Goal: Task Accomplishment & Management: Complete application form

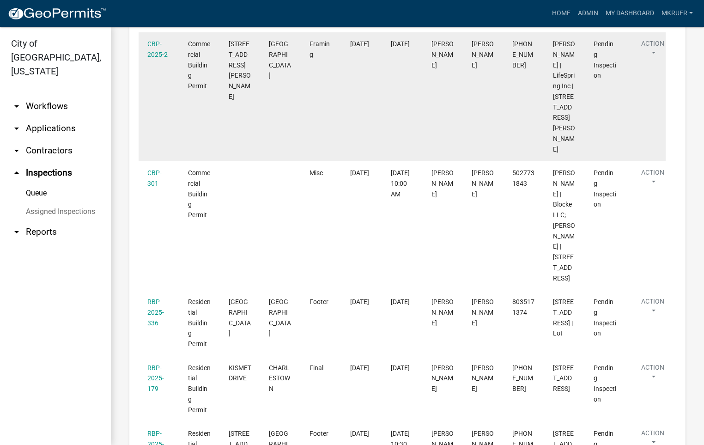
scroll to position [346, 0]
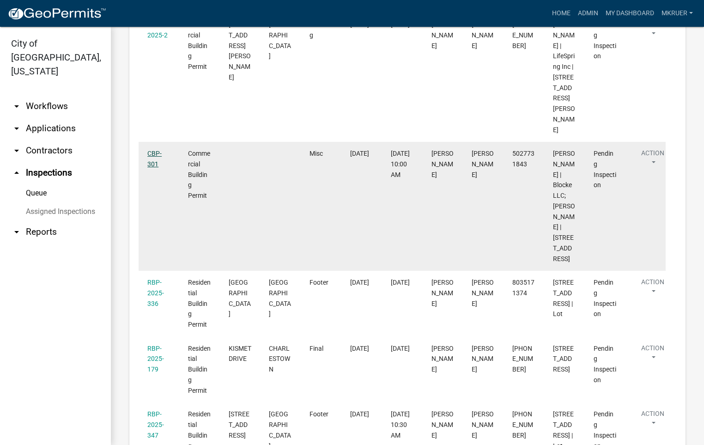
click at [153, 150] on link "CBP-301" at bounding box center [154, 159] width 14 height 18
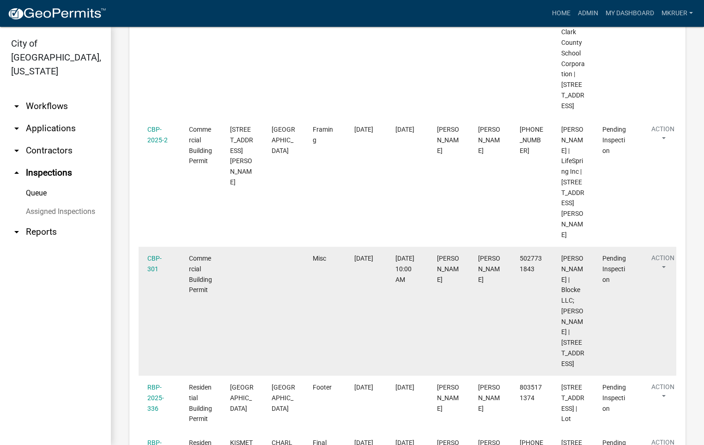
scroll to position [277, 0]
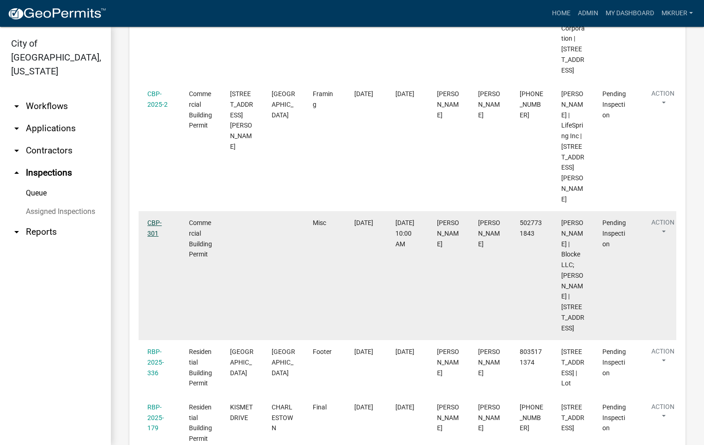
click at [150, 219] on link "CBP-301" at bounding box center [154, 228] width 14 height 18
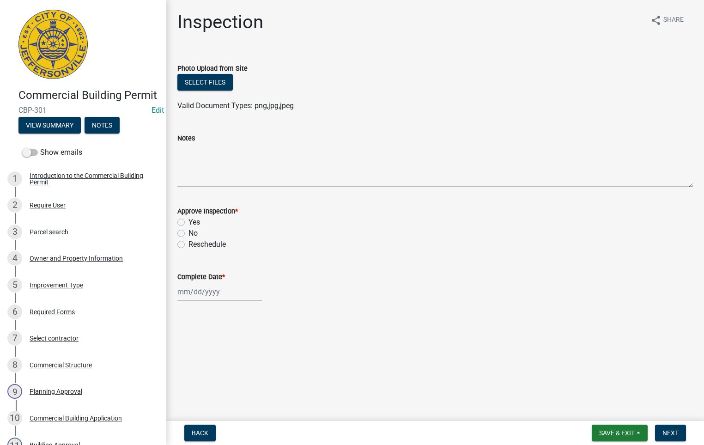
click at [188, 221] on label "Yes" at bounding box center [194, 222] width 12 height 11
click at [188, 221] on input "Yes" at bounding box center [191, 220] width 6 height 6
radio input "true"
select select "9"
select select "2025"
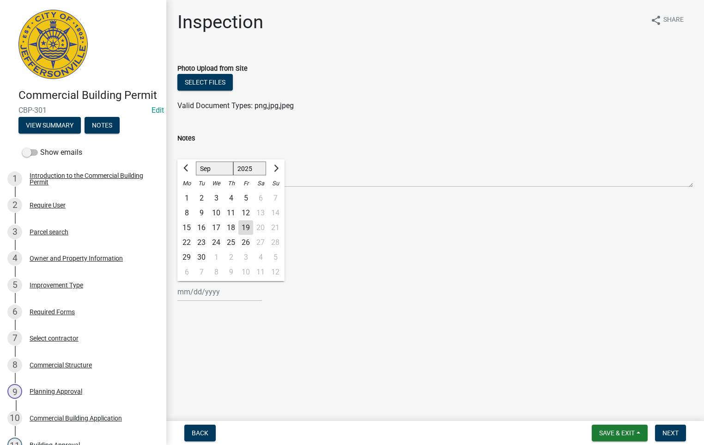
click at [200, 295] on input "Complete Date *" at bounding box center [219, 291] width 85 height 19
click at [246, 226] on div "19" at bounding box center [245, 227] width 15 height 15
type input "[DATE]"
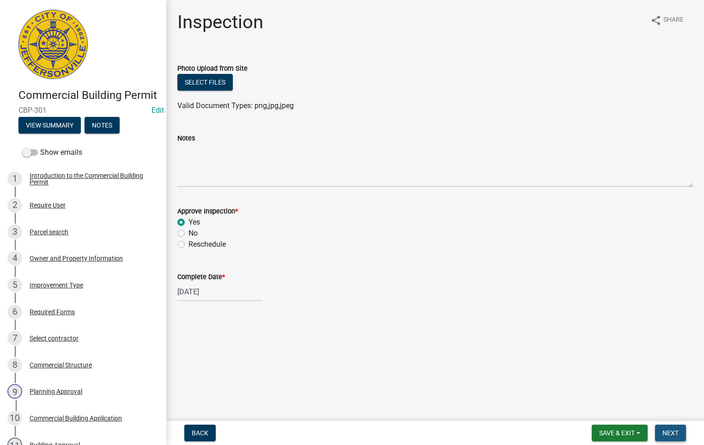
click at [664, 431] on span "Next" at bounding box center [670, 432] width 16 height 7
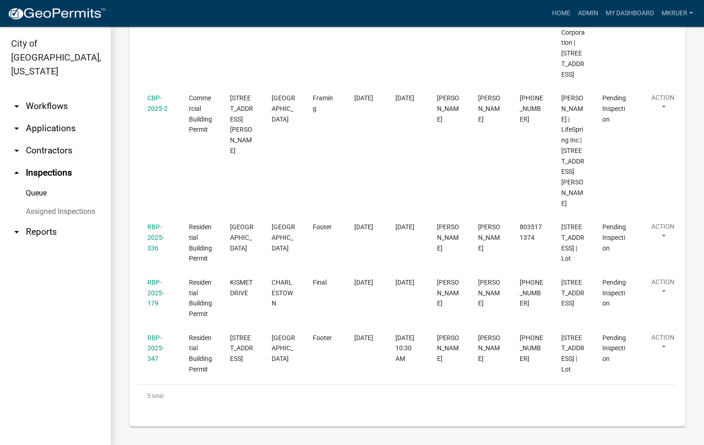
scroll to position [280, 0]
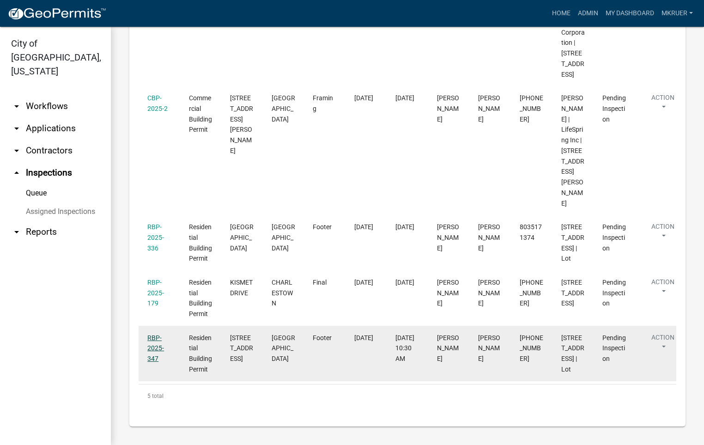
click at [155, 334] on link "RBP-2025-347" at bounding box center [155, 348] width 17 height 29
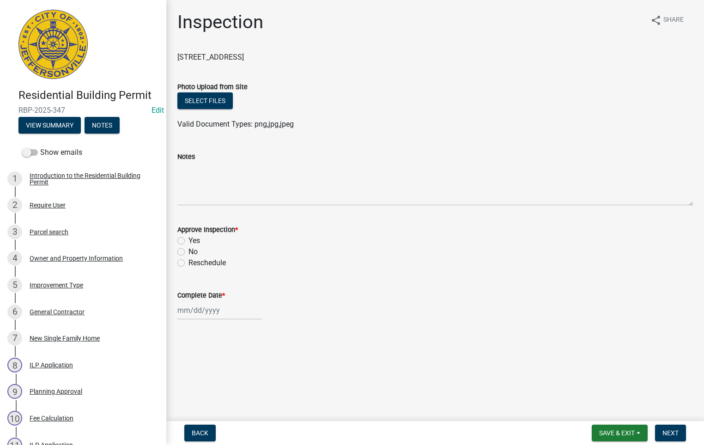
click at [188, 240] on label "Yes" at bounding box center [194, 240] width 12 height 11
click at [188, 240] on input "Yes" at bounding box center [191, 238] width 6 height 6
radio input "true"
select select "9"
select select "2025"
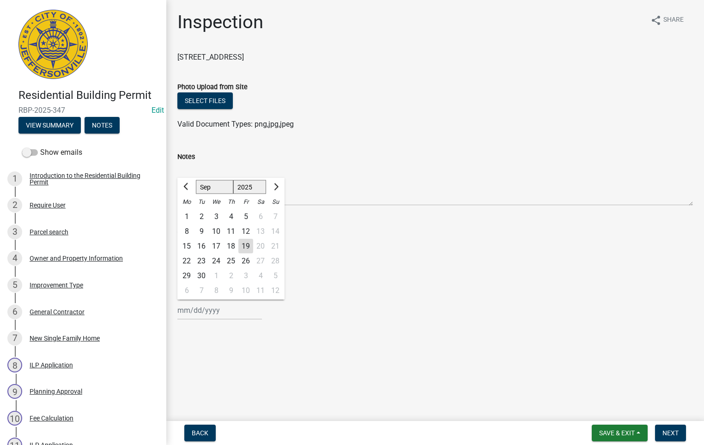
click at [201, 305] on input "Complete Date *" at bounding box center [219, 310] width 85 height 19
click at [246, 246] on div "19" at bounding box center [245, 246] width 15 height 15
type input "[DATE]"
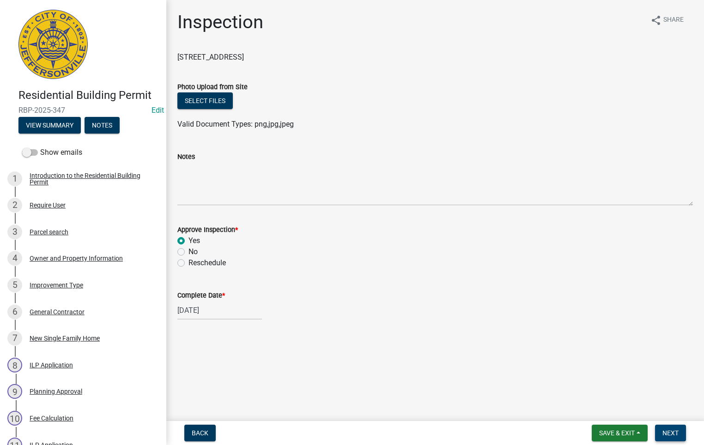
click at [673, 429] on span "Next" at bounding box center [670, 432] width 16 height 7
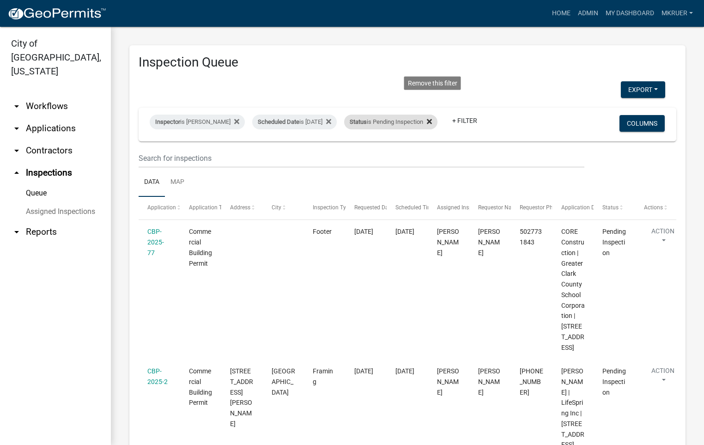
click at [432, 118] on icon at bounding box center [429, 121] width 5 height 7
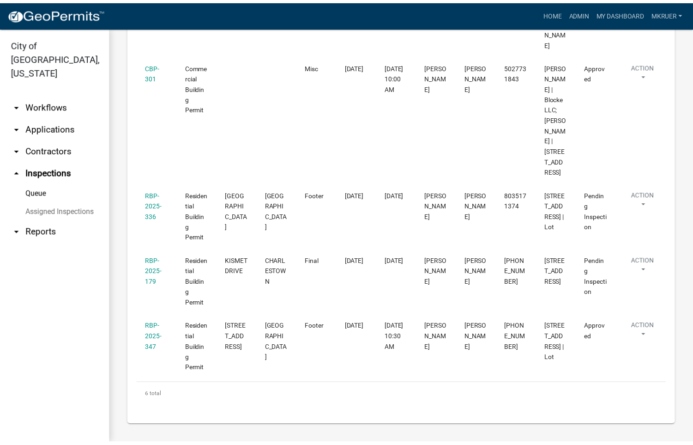
scroll to position [454, 0]
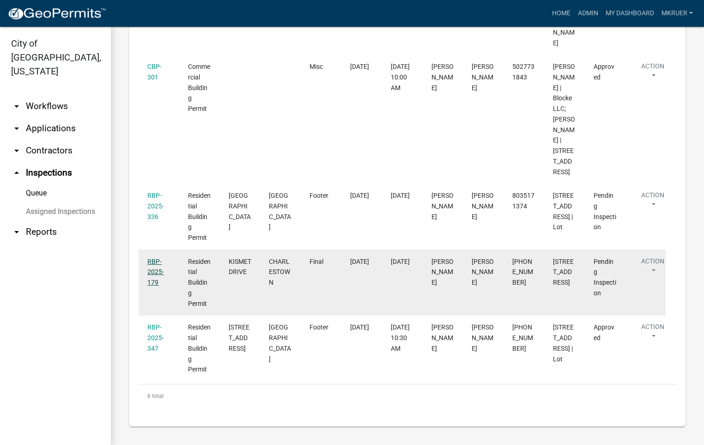
click at [154, 261] on link "RBP-2025-179" at bounding box center [155, 272] width 17 height 29
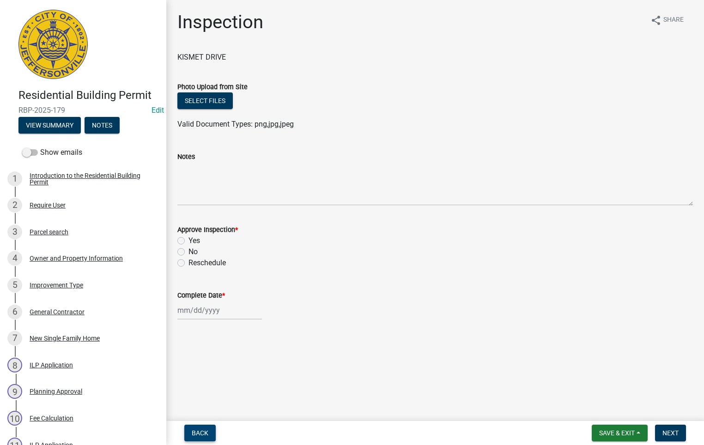
click at [198, 434] on span "Back" at bounding box center [200, 432] width 17 height 7
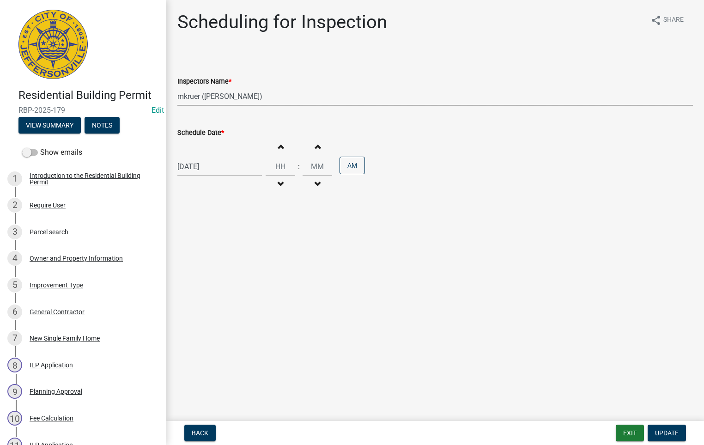
click at [184, 93] on select "Select Item... [PERSON_NAME] ([PERSON_NAME]) [PERSON_NAME] ([PERSON_NAME]) mkru…" at bounding box center [434, 96] width 515 height 19
select select "36a8b8f0-2ef8-43e9-ae06-718f51af8d36"
click at [177, 87] on select "Select Item... [PERSON_NAME] ([PERSON_NAME]) [PERSON_NAME] ([PERSON_NAME]) mkru…" at bounding box center [434, 96] width 515 height 19
click at [666, 432] on span "Update" at bounding box center [667, 432] width 24 height 7
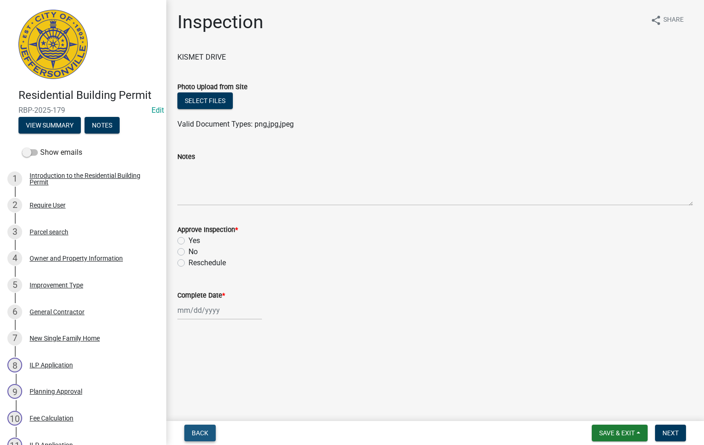
click at [200, 434] on span "Back" at bounding box center [200, 432] width 17 height 7
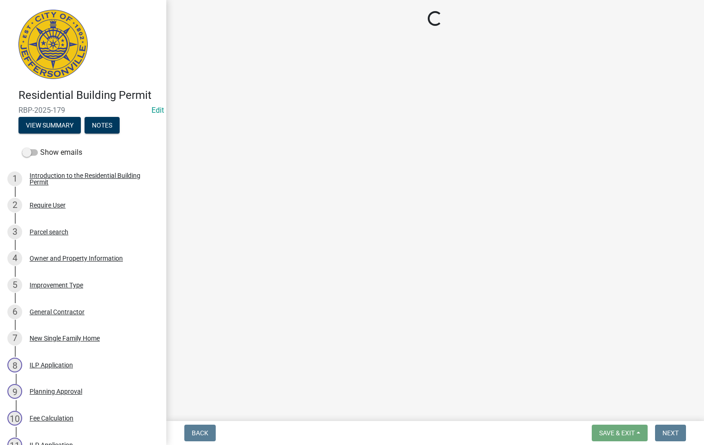
select select "36a8b8f0-2ef8-43e9-ae06-718f51af8d36"
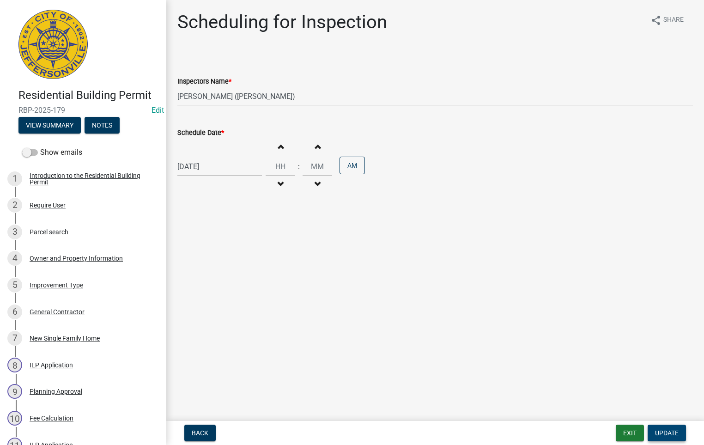
click at [659, 434] on span "Update" at bounding box center [667, 432] width 24 height 7
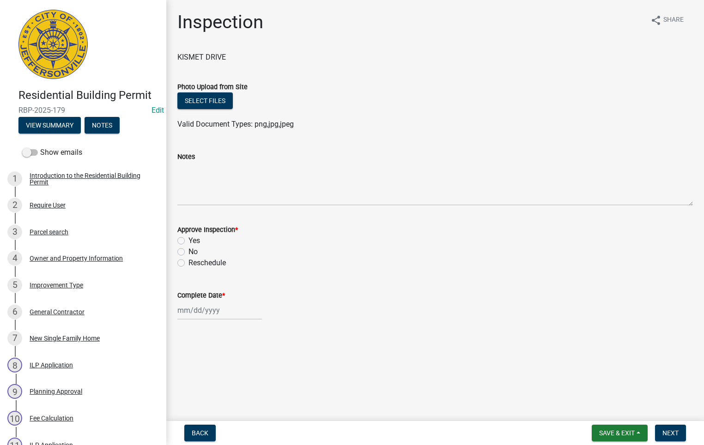
click at [188, 239] on label "Yes" at bounding box center [194, 240] width 12 height 11
click at [188, 239] on input "Yes" at bounding box center [191, 238] width 6 height 6
radio input "true"
select select "9"
select select "2025"
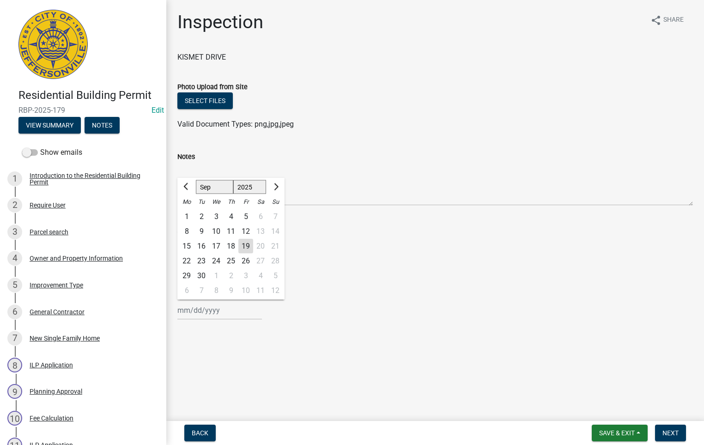
click at [199, 310] on div "[PERSON_NAME] Feb Mar Apr [PERSON_NAME][DATE] Oct Nov [DATE] 1526 1527 1528 152…" at bounding box center [219, 310] width 85 height 19
click at [246, 244] on div "19" at bounding box center [245, 246] width 15 height 15
type input "[DATE]"
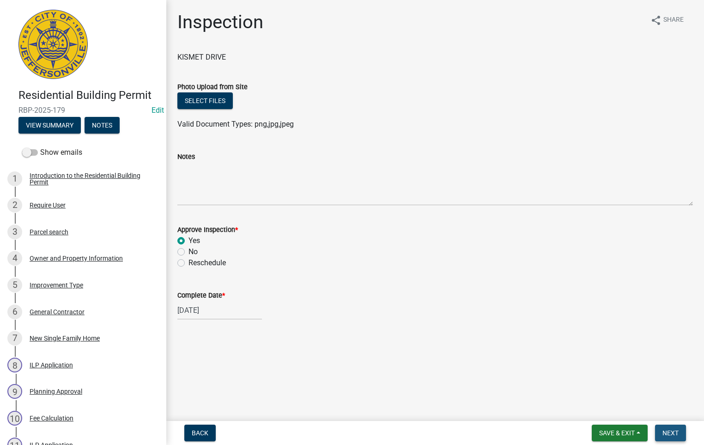
click at [671, 434] on span "Next" at bounding box center [670, 432] width 16 height 7
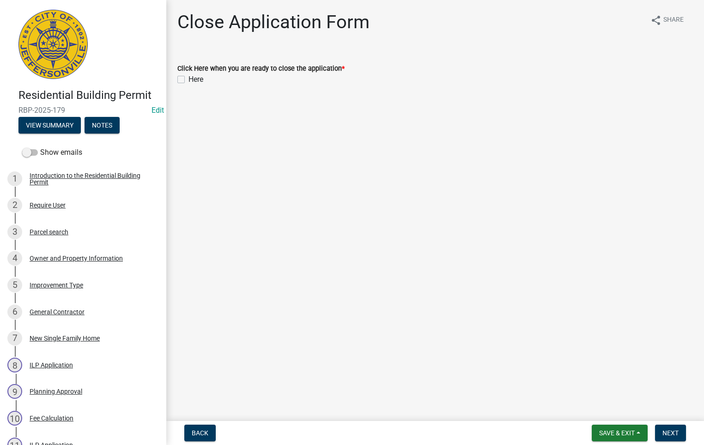
click at [188, 79] on label "Here" at bounding box center [195, 79] width 15 height 11
click at [188, 79] on input "Here" at bounding box center [191, 77] width 6 height 6
checkbox input "true"
click at [666, 432] on span "Next" at bounding box center [670, 432] width 16 height 7
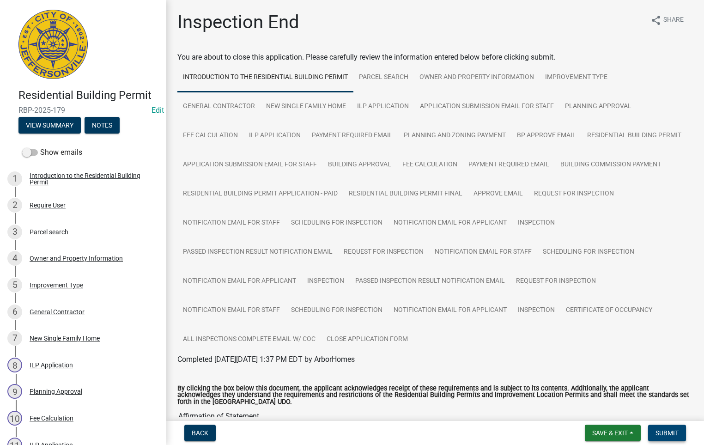
click at [665, 430] on span "Submit" at bounding box center [666, 432] width 23 height 7
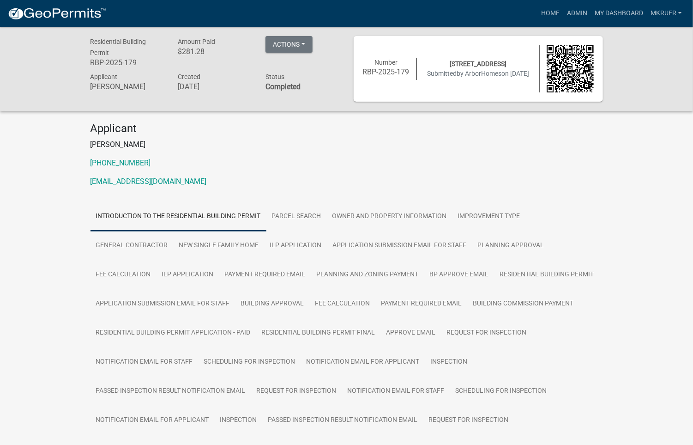
scroll to position [11, 0]
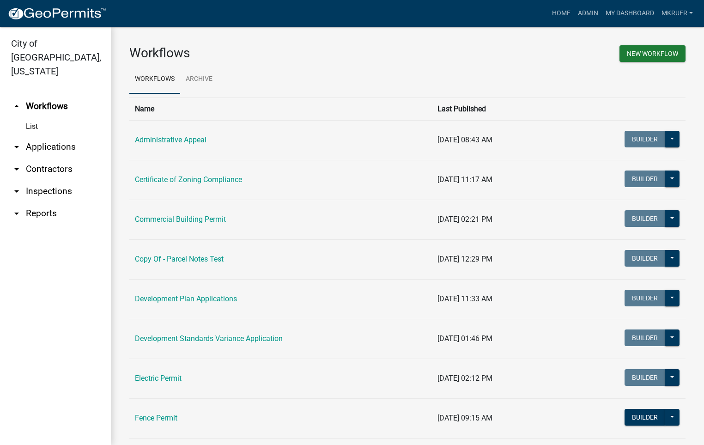
click at [49, 180] on link "arrow_drop_down Inspections" at bounding box center [55, 191] width 111 height 22
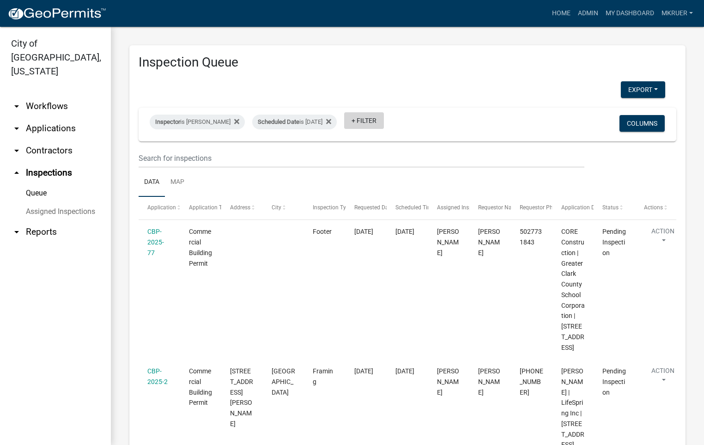
click at [365, 119] on link "+ Filter" at bounding box center [364, 120] width 40 height 17
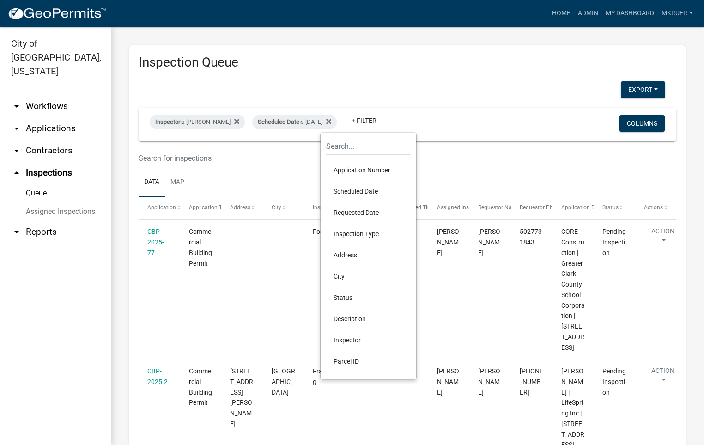
click at [341, 296] on li "Status" at bounding box center [368, 297] width 85 height 21
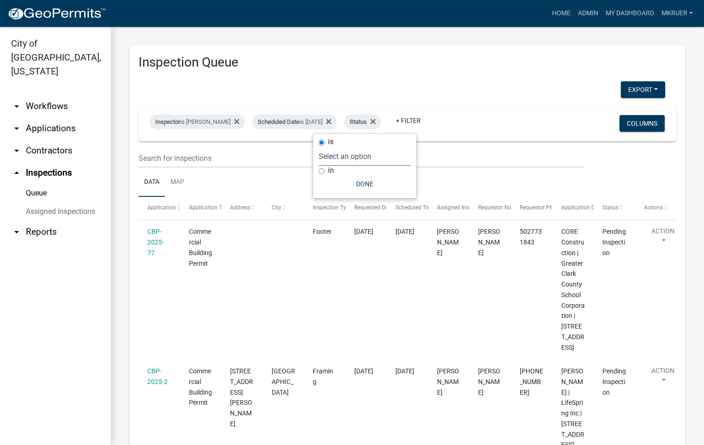
click at [366, 157] on select "Select an option Pending Schedule Pending Inspection Approved Denied Deleted Vo…" at bounding box center [365, 156] width 92 height 19
select select "1"
click at [348, 147] on select "Select an option Pending Schedule Pending Inspection Approved Denied Deleted Vo…" at bounding box center [365, 156] width 92 height 19
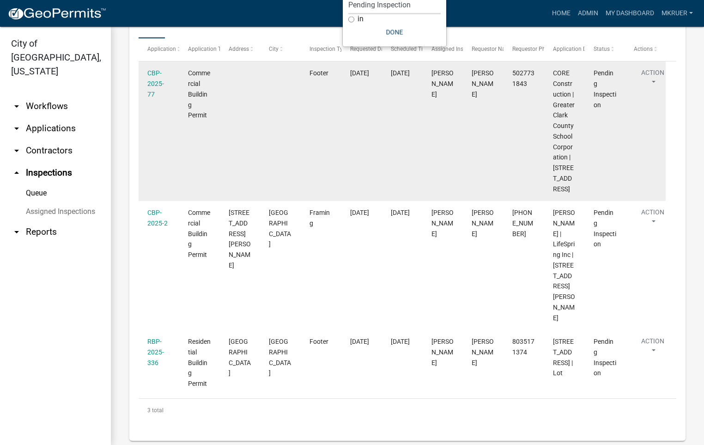
scroll to position [169, 0]
